Goal: Task Accomplishment & Management: Use online tool/utility

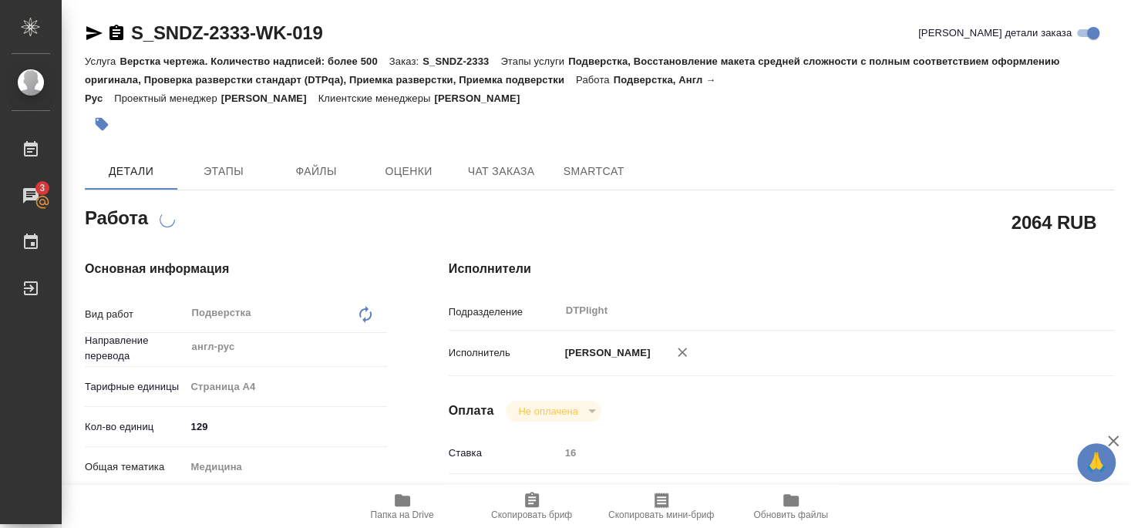
scroll to position [83, 0]
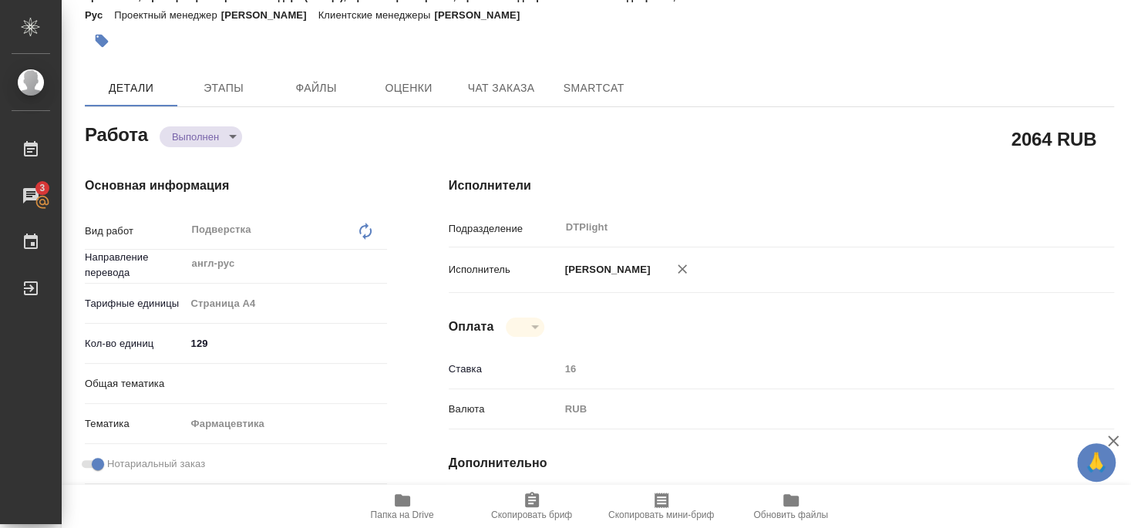
type textarea "x"
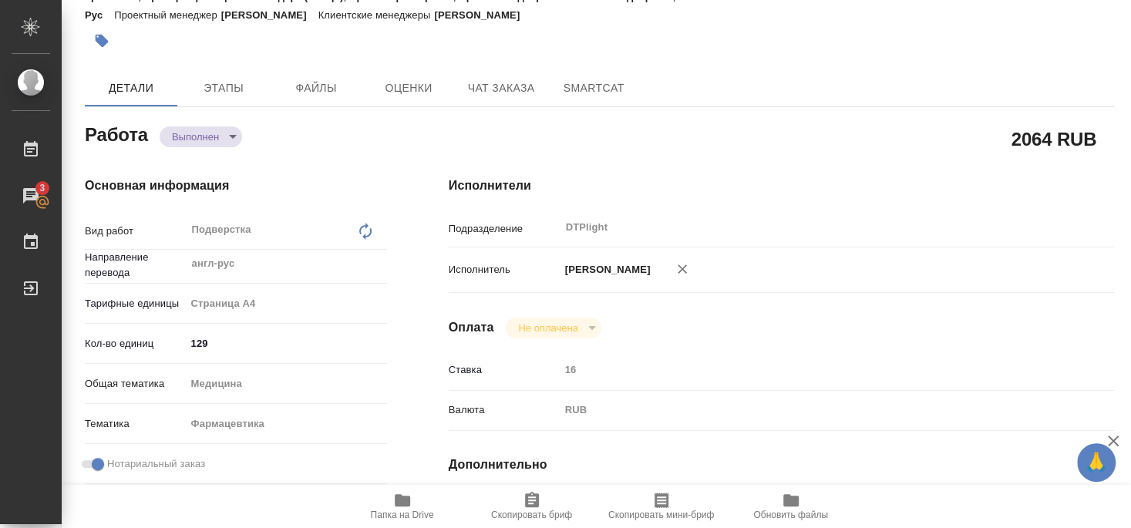
type textarea "x"
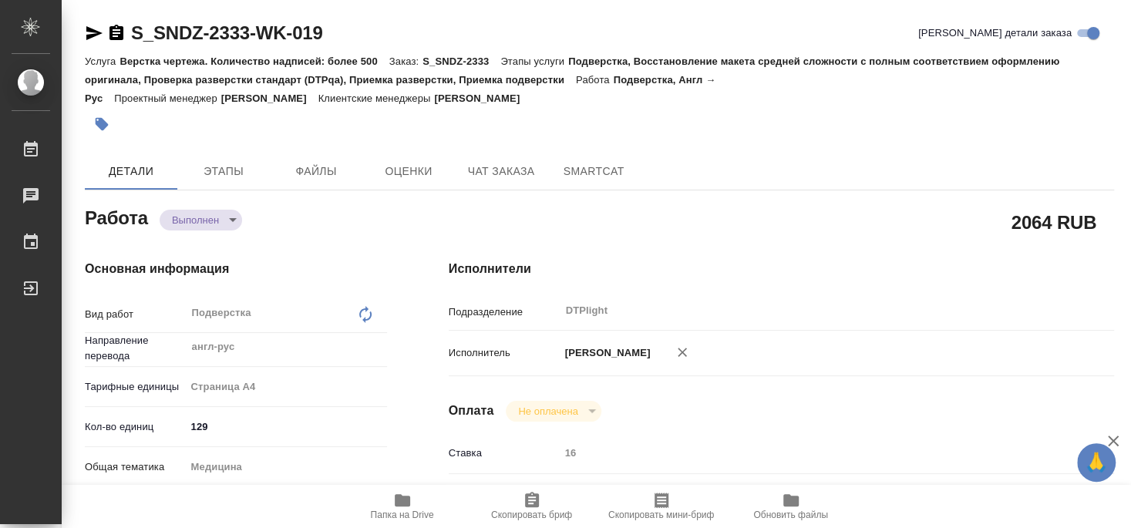
type textarea "x"
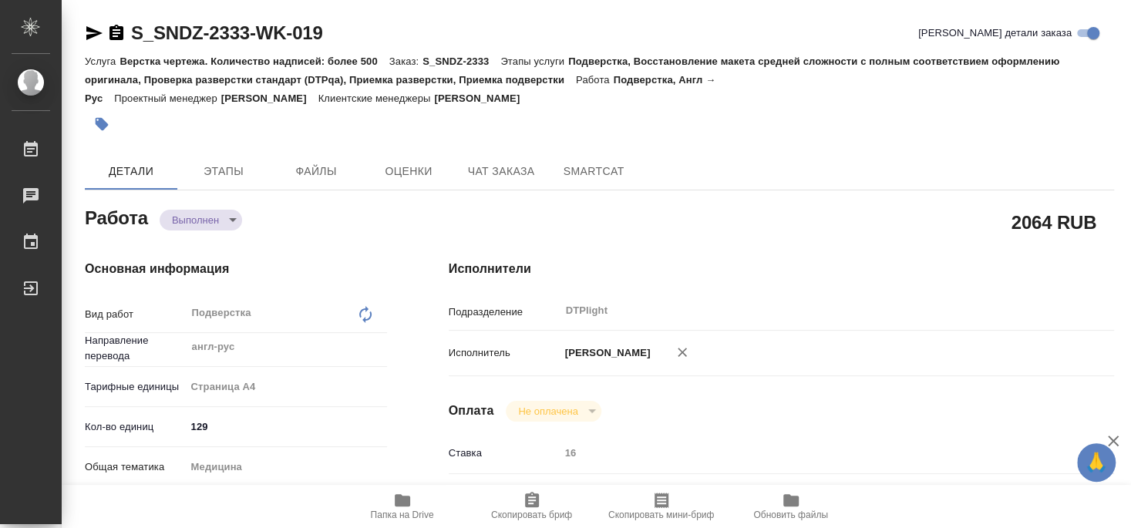
type textarea "x"
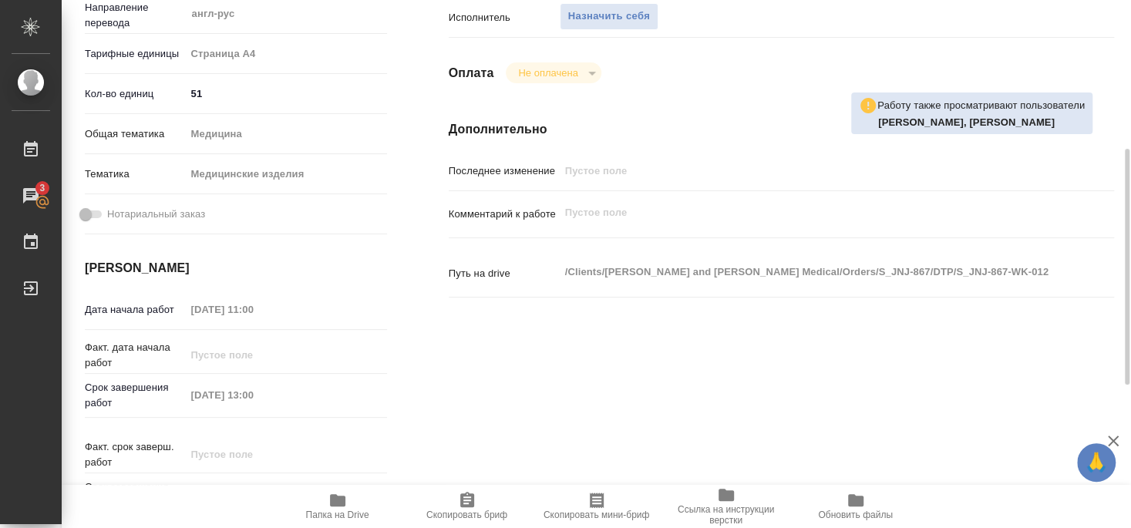
scroll to position [83, 0]
